Goal: Task Accomplishment & Management: Complete application form

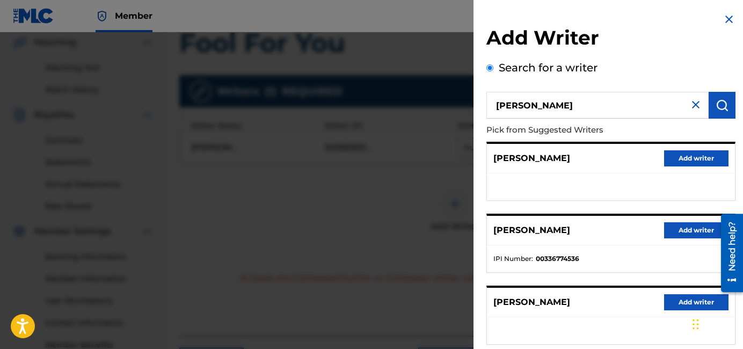
scroll to position [41, 0]
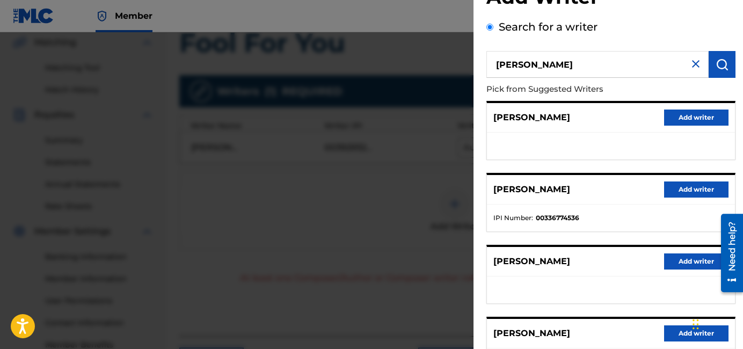
click at [696, 186] on button "Add writer" at bounding box center [697, 190] width 64 height 16
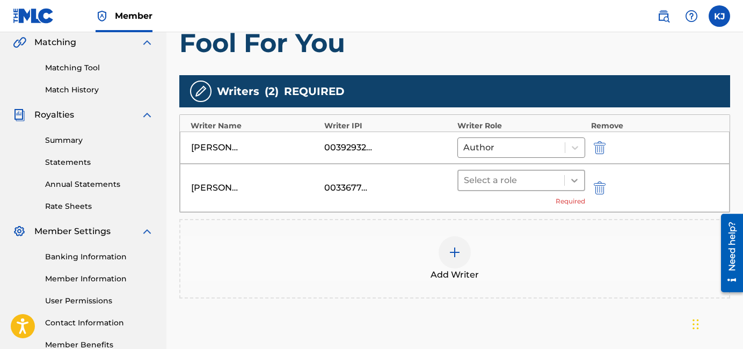
click at [580, 177] on div at bounding box center [574, 180] width 19 height 19
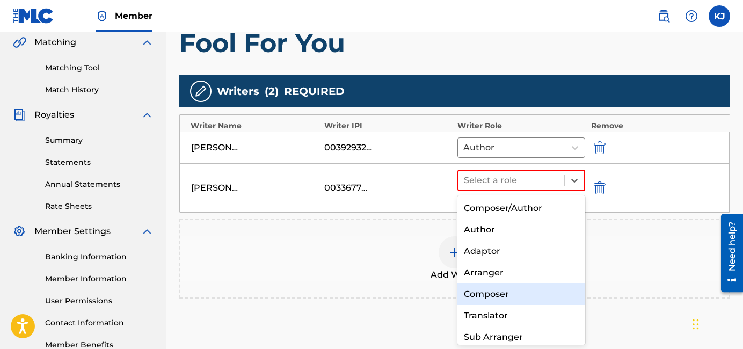
click at [516, 296] on div "Composer" at bounding box center [522, 294] width 128 height 21
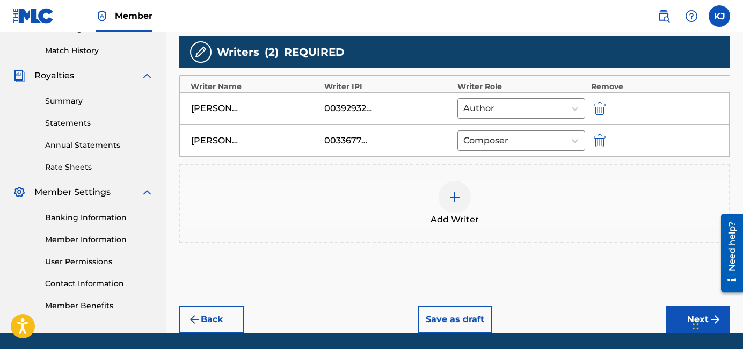
scroll to position [326, 0]
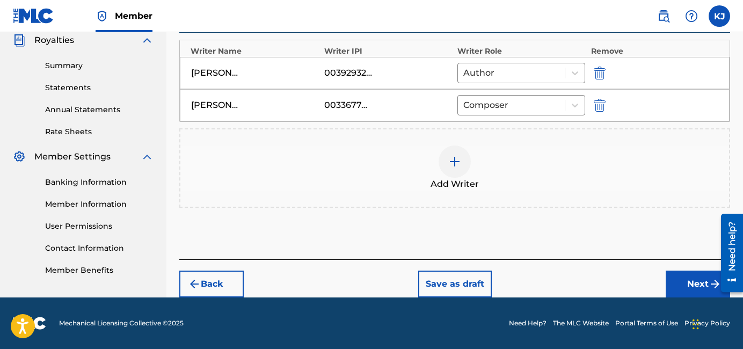
click at [688, 276] on button "Next" at bounding box center [698, 284] width 64 height 27
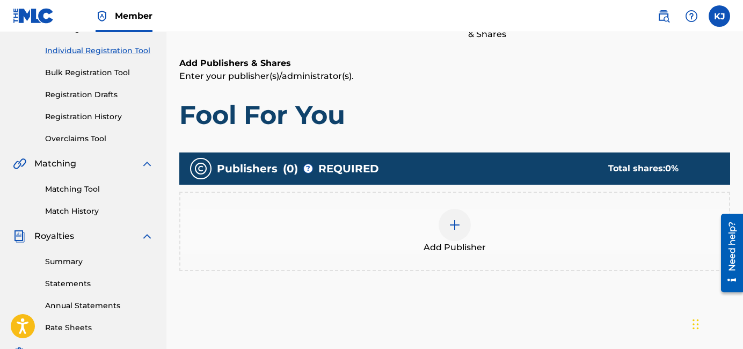
scroll to position [130, 0]
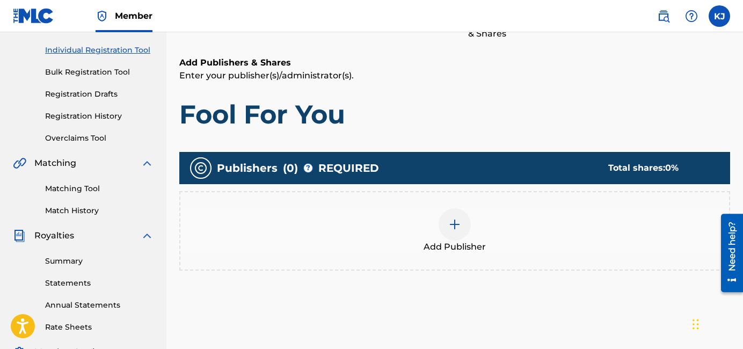
click at [461, 215] on div at bounding box center [455, 224] width 32 height 32
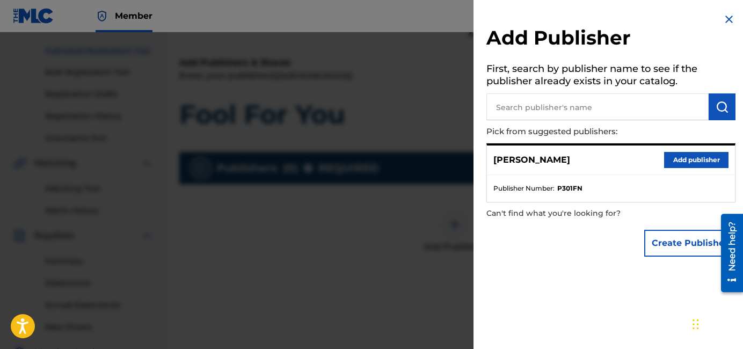
click at [689, 164] on button "Add publisher" at bounding box center [697, 160] width 64 height 16
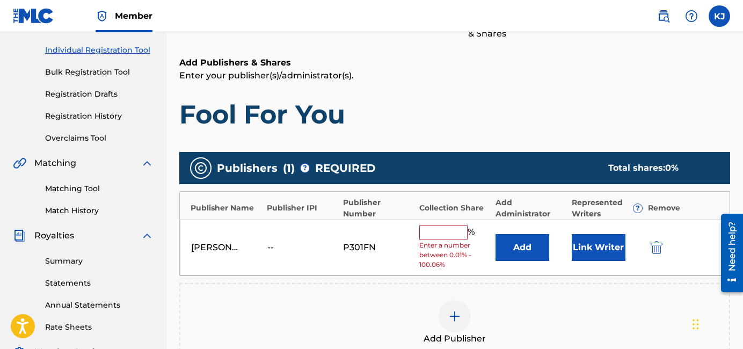
click at [452, 235] on input "text" at bounding box center [444, 233] width 48 height 14
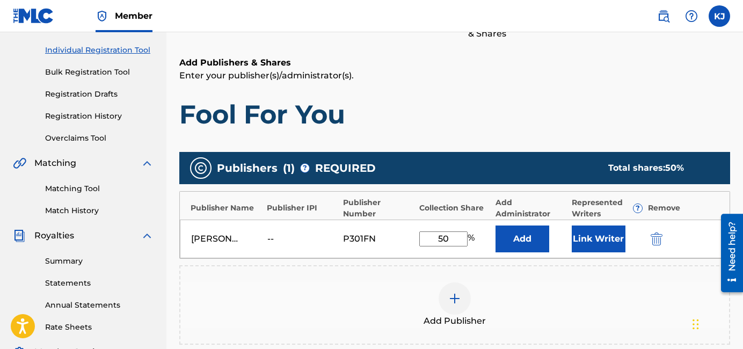
type input "50"
click at [453, 299] on img at bounding box center [455, 298] width 13 height 13
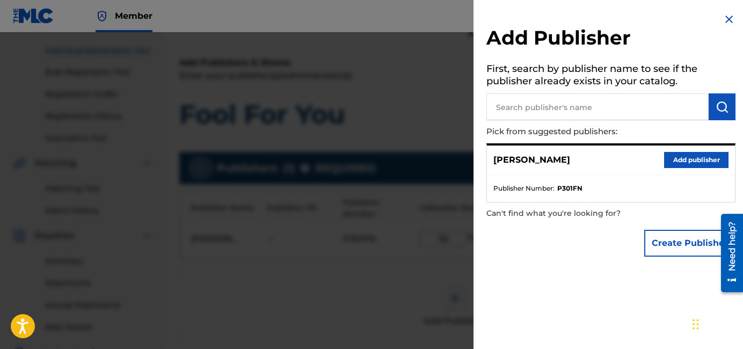
click at [578, 102] on input "text" at bounding box center [598, 106] width 222 height 27
type input "musicube"
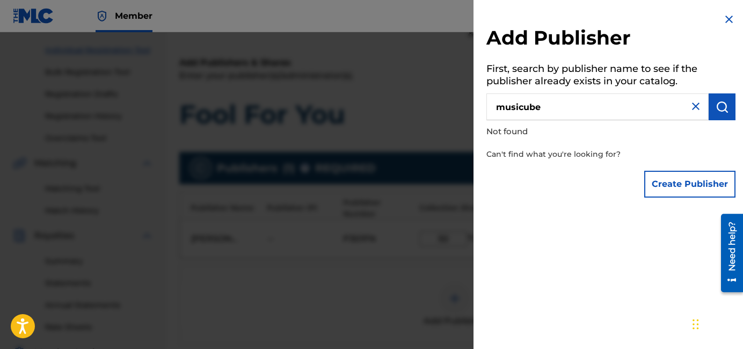
click at [663, 196] on button "Create Publisher" at bounding box center [690, 184] width 91 height 27
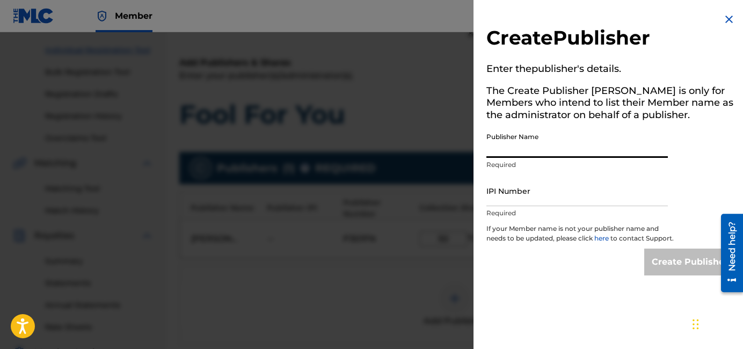
click at [571, 152] on input "Publisher Name" at bounding box center [578, 142] width 182 height 31
type input "musicube"
click at [524, 187] on input "IPI Number" at bounding box center [578, 191] width 182 height 31
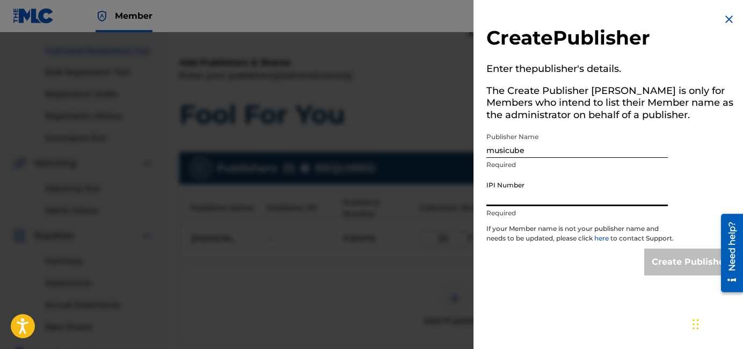
type input "00474915131"
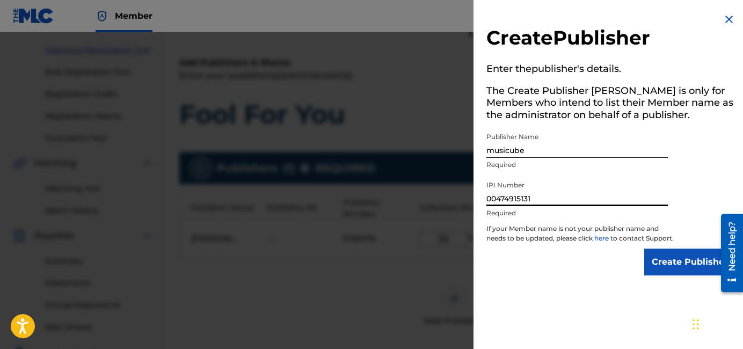
click at [662, 275] on input "Create Publisher" at bounding box center [690, 262] width 91 height 27
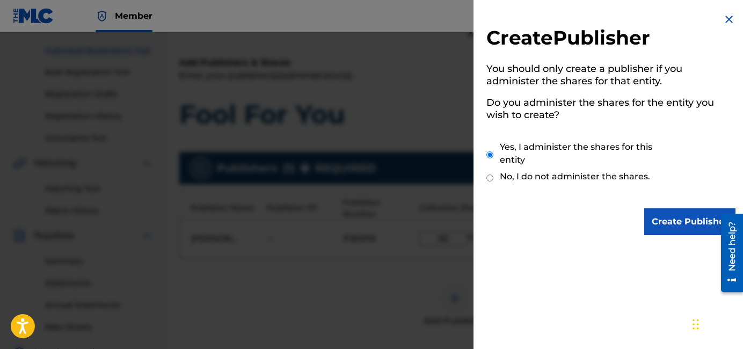
click at [667, 212] on input "Create Publisher" at bounding box center [690, 221] width 91 height 27
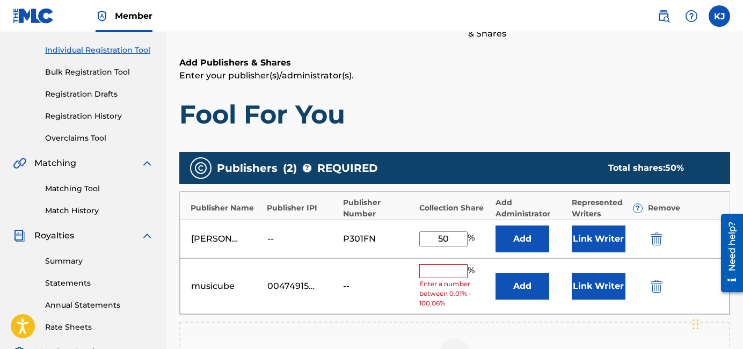
click at [451, 266] on input "text" at bounding box center [444, 271] width 48 height 14
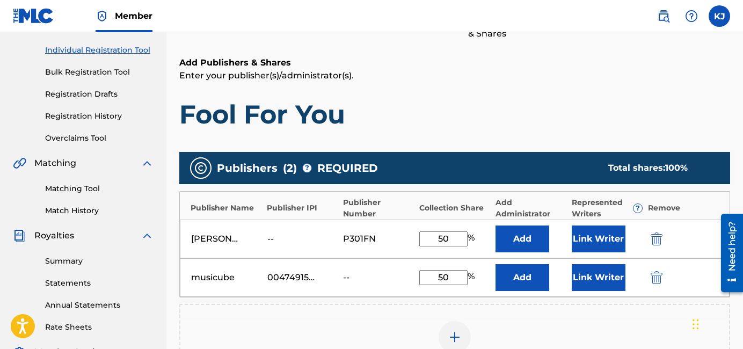
type input "50"
click at [496, 226] on button "Add" at bounding box center [523, 239] width 54 height 27
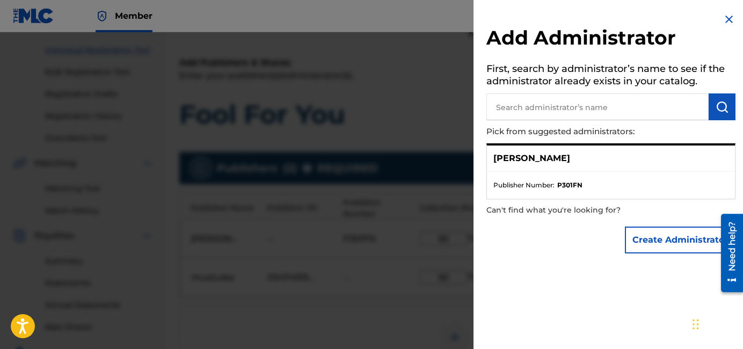
click at [731, 17] on img at bounding box center [729, 19] width 13 height 13
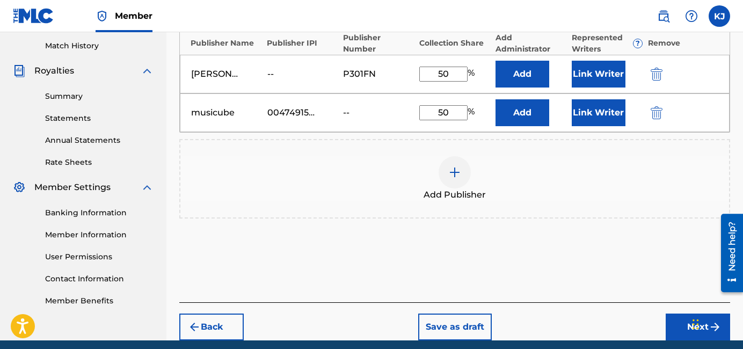
click at [679, 330] on button "Next" at bounding box center [698, 327] width 64 height 27
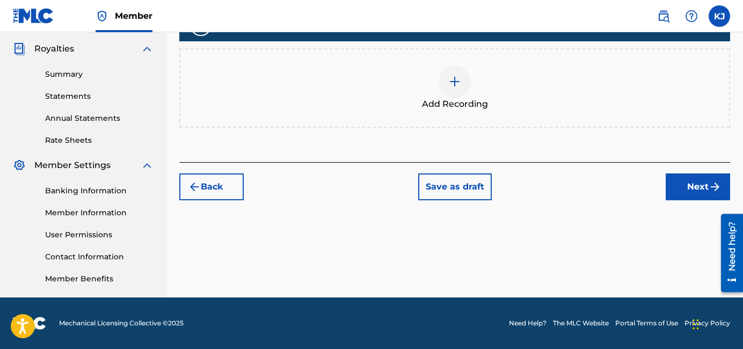
click at [678, 197] on button "Next" at bounding box center [698, 187] width 64 height 27
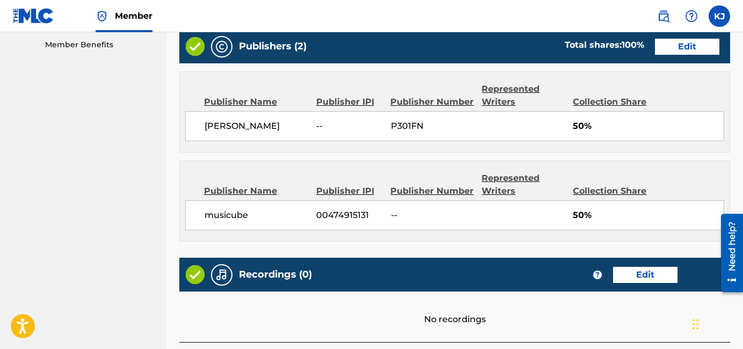
scroll to position [632, 0]
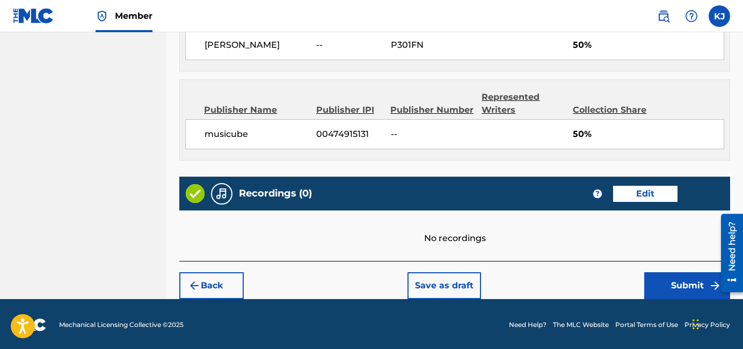
click at [678, 265] on div "Back Save as draft Submit" at bounding box center [454, 280] width 551 height 38
click at [675, 280] on button "Submit" at bounding box center [688, 285] width 86 height 27
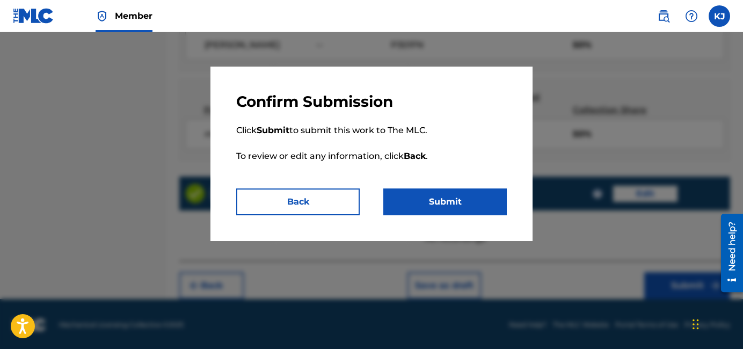
click at [474, 172] on p "Click Submit to submit this work to The MLC. To review or edit any information,…" at bounding box center [371, 149] width 271 height 77
click at [474, 192] on button "Submit" at bounding box center [446, 202] width 124 height 27
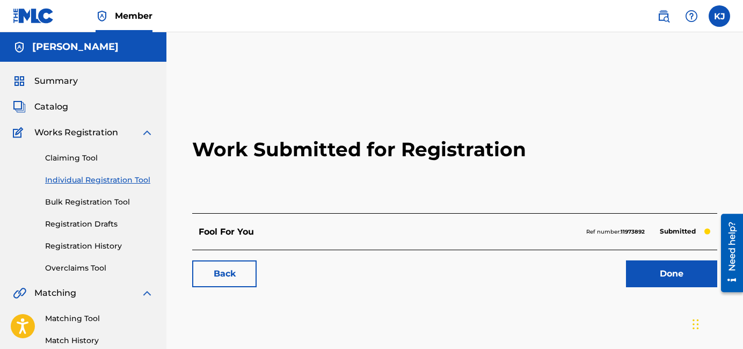
click at [687, 276] on link "Done" at bounding box center [671, 274] width 91 height 27
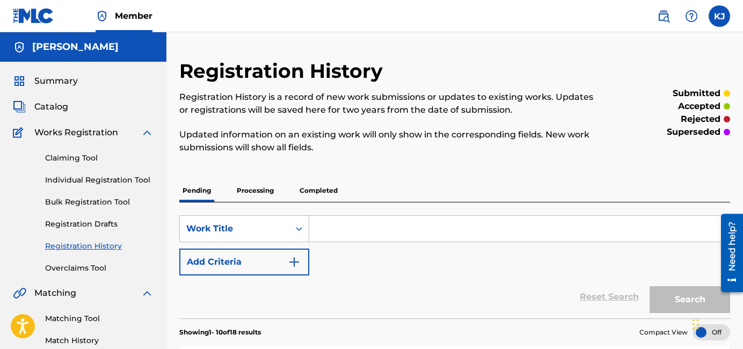
click at [64, 110] on span "Catalog" at bounding box center [51, 106] width 34 height 13
